Goal: Task Accomplishment & Management: Manage account settings

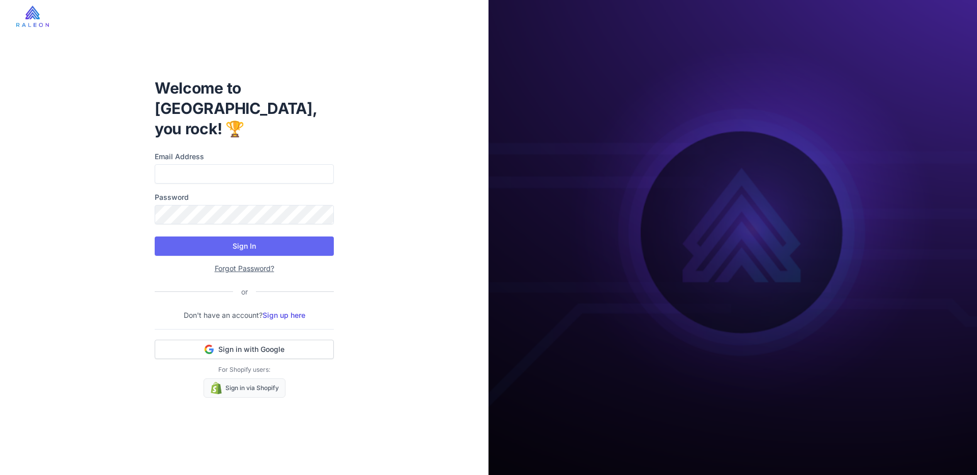
click at [147, 172] on div "Welcome to [GEOGRAPHIC_DATA], you rock! 🏆 Email Address Password Sign In Forgot…" at bounding box center [244, 238] width 195 height 353
